Goal: Obtain resource: Download file/media

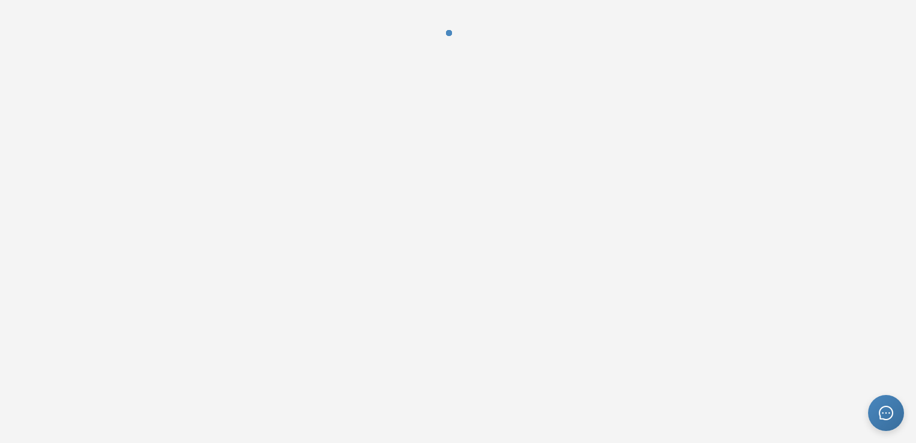
click at [264, 203] on div at bounding box center [458, 221] width 916 height 443
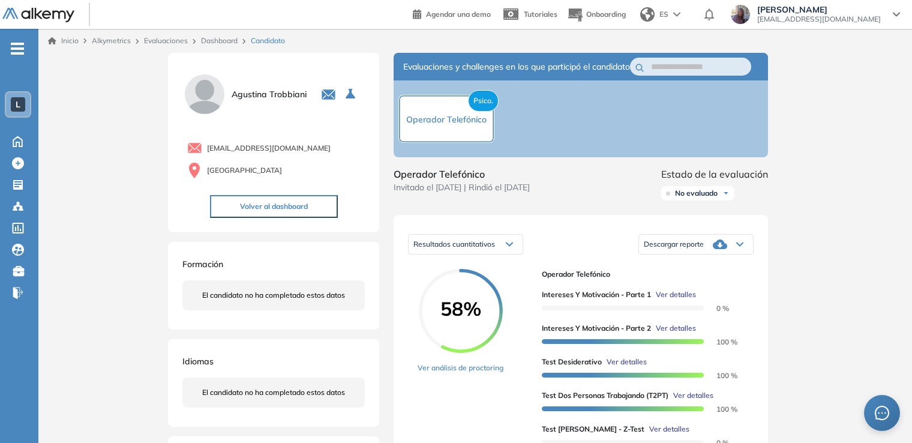
click at [680, 249] on span "Descargar reporte" at bounding box center [674, 244] width 60 height 10
click at [661, 271] on li "Descargar informe completo" at bounding box center [688, 265] width 89 height 12
